Goal: Information Seeking & Learning: Learn about a topic

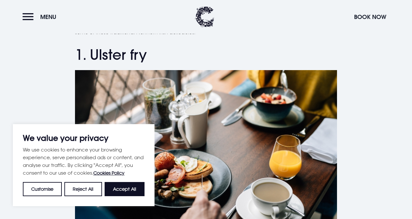
scroll to position [253, 0]
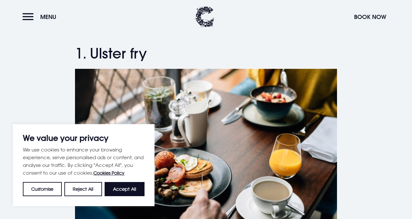
click at [129, 190] on button "Accept All" at bounding box center [125, 189] width 40 height 14
checkbox input "true"
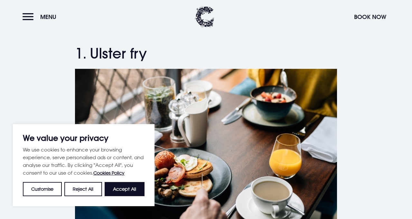
checkbox input "true"
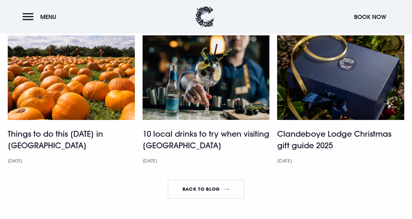
scroll to position [2534, 0]
